Goal: Navigation & Orientation: Understand site structure

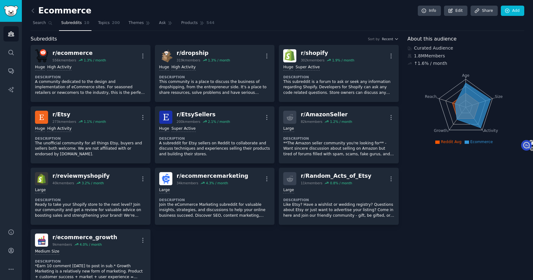
select select "en"
click at [98, 24] on span "Topics" at bounding box center [104, 23] width 12 height 6
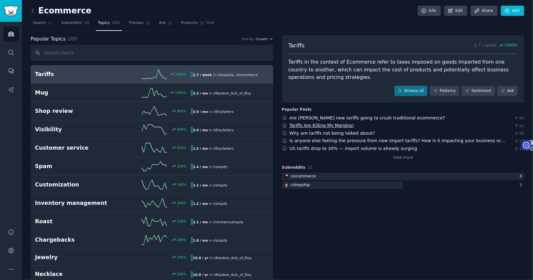
click at [348, 125] on link "Tariffs Are Killing My Margins!" at bounding box center [321, 125] width 64 height 5
click at [390, 141] on link "Is anyone else feeling the pressure from new import tariffs? How is it impactin…" at bounding box center [397, 144] width 216 height 12
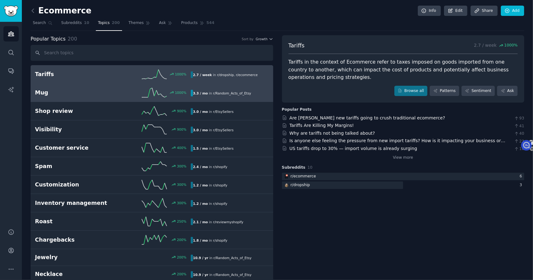
click at [130, 94] on div "1000 %" at bounding box center [152, 92] width 78 height 9
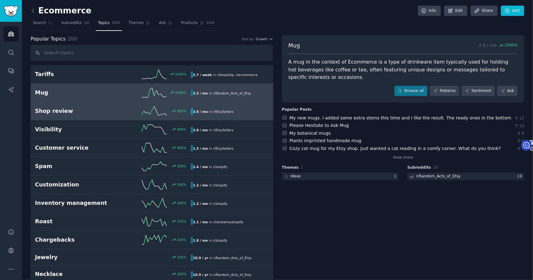
click at [115, 118] on link "Shop review 900 % 3.0 / mo in r/ EtsySellers 900% increase in mentions recently" at bounding box center [152, 111] width 242 height 18
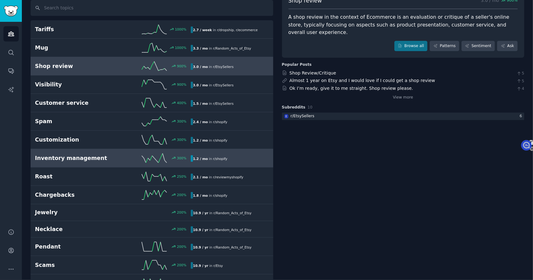
scroll to position [62, 0]
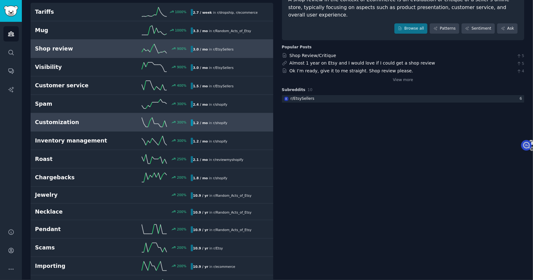
click at [109, 125] on div "Customization 300 % 1.2 / mo in r/ shopify" at bounding box center [152, 122] width 234 height 9
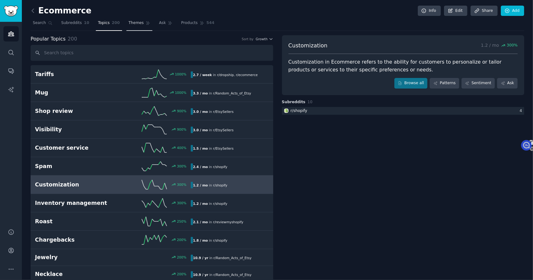
click at [134, 25] on span "Themes" at bounding box center [136, 23] width 15 height 6
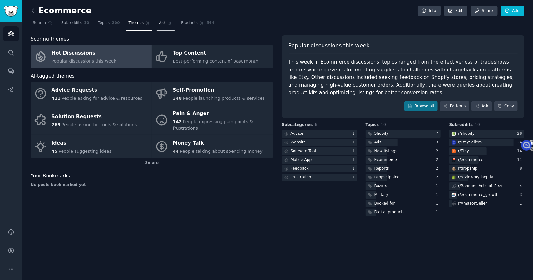
click at [165, 25] on link "Ask" at bounding box center [166, 24] width 18 height 13
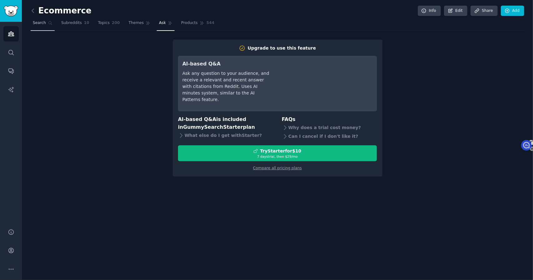
click at [43, 22] on span "Search" at bounding box center [39, 23] width 13 height 6
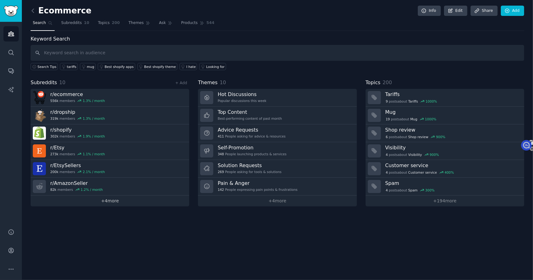
click at [140, 201] on link "+ 4 more" at bounding box center [110, 201] width 159 height 11
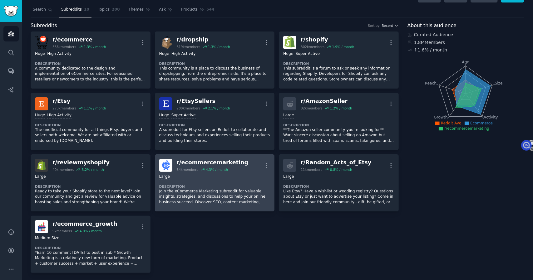
scroll to position [14, 0]
